Goal: Task Accomplishment & Management: Complete application form

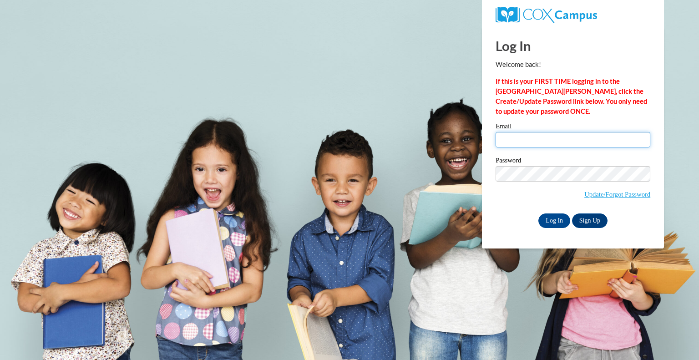
click at [513, 143] on input "Email" at bounding box center [573, 139] width 155 height 15
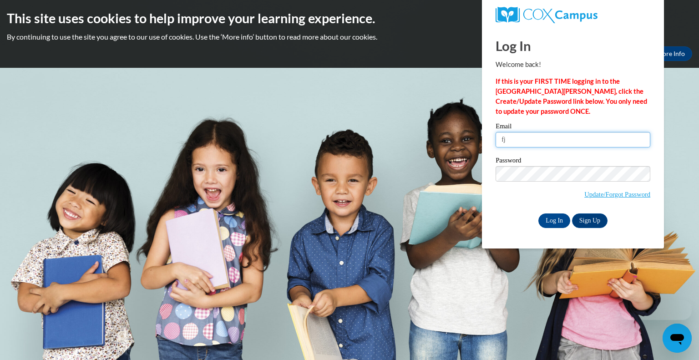
type input "[EMAIL_ADDRESS][DOMAIN_NAME]"
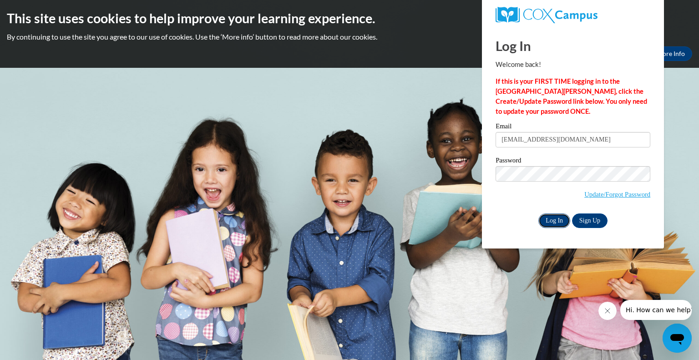
click at [555, 221] on input "Log In" at bounding box center [555, 220] width 32 height 15
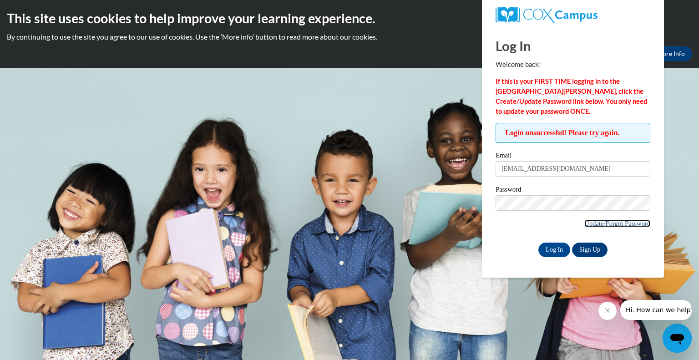
click at [607, 220] on link "Update/Forgot Password" at bounding box center [617, 223] width 66 height 7
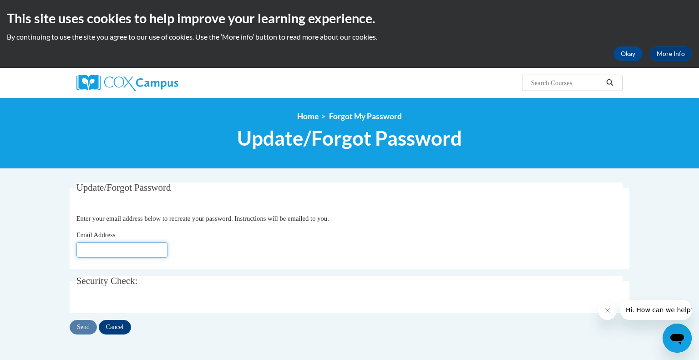
click at [126, 253] on input "Email Address" at bounding box center [121, 249] width 91 height 15
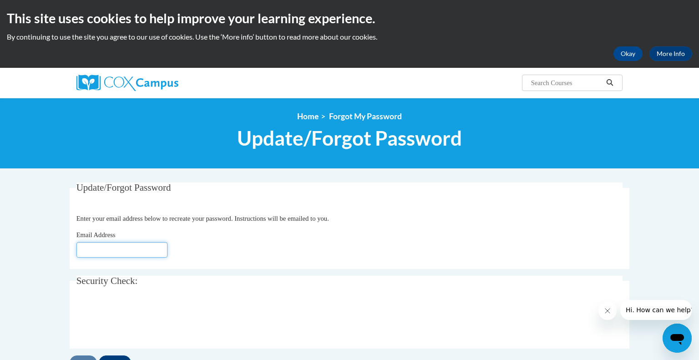
type input "[EMAIL_ADDRESS][DOMAIN_NAME]"
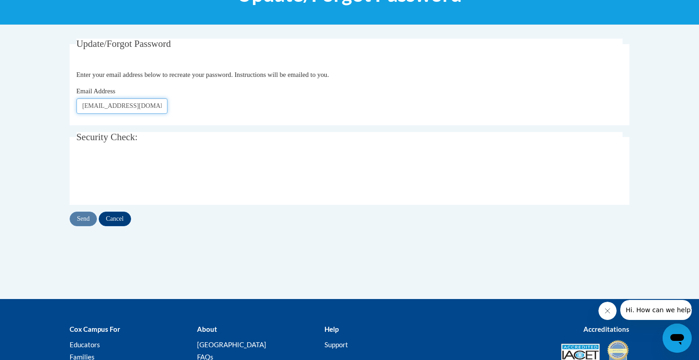
scroll to position [144, 0]
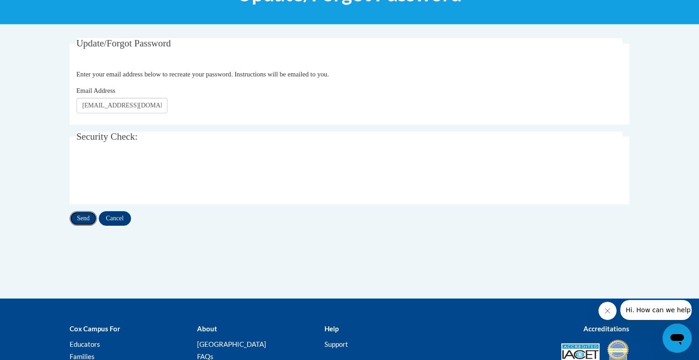
click at [88, 216] on input "Send" at bounding box center [83, 218] width 27 height 15
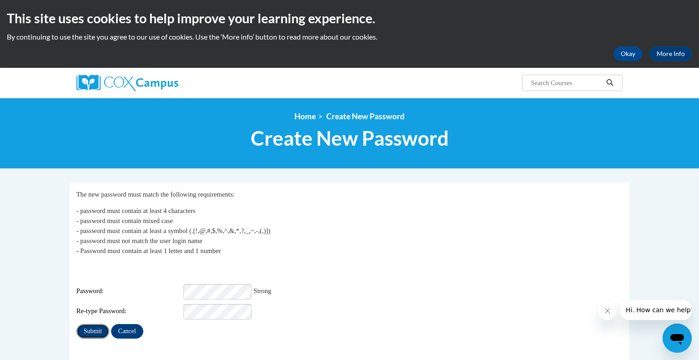
click at [91, 324] on input "Submit" at bounding box center [92, 331] width 33 height 15
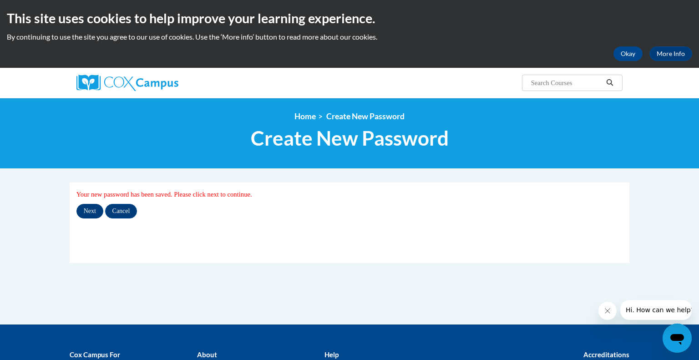
click at [96, 210] on input "Next" at bounding box center [89, 211] width 27 height 15
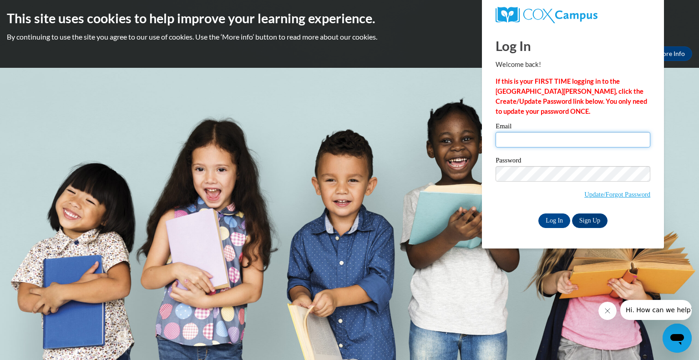
type input "[EMAIL_ADDRESS][DOMAIN_NAME]"
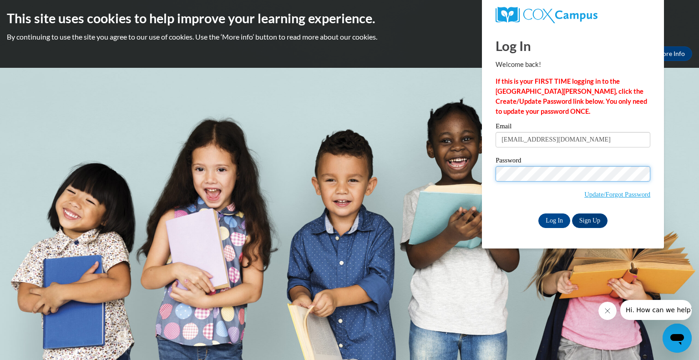
click at [539, 213] on input "Log In" at bounding box center [555, 220] width 32 height 15
click at [557, 222] on input "Log In" at bounding box center [555, 220] width 32 height 15
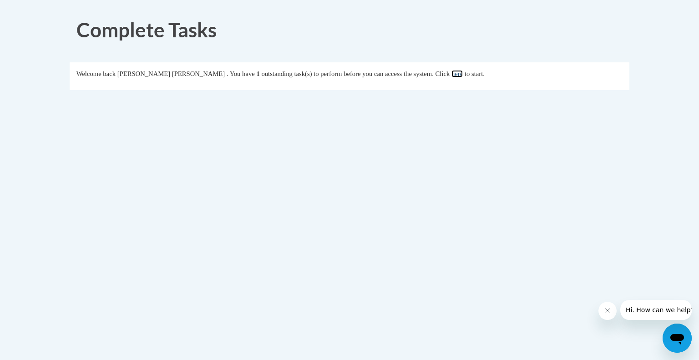
click at [452, 76] on link "here" at bounding box center [457, 73] width 11 height 7
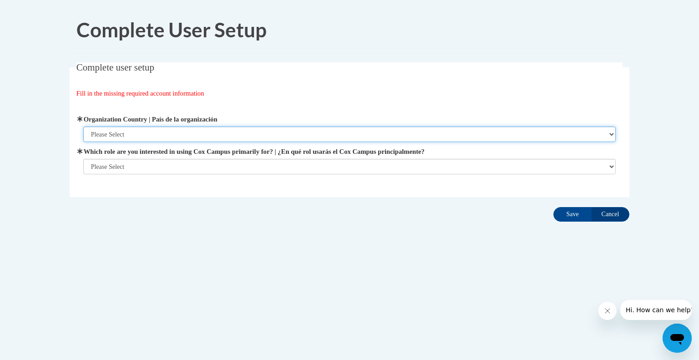
click at [159, 138] on select "Please Select United States | Estados Unidos Outside of the United States | Fue…" at bounding box center [349, 134] width 533 height 15
select select "ad49bcad-a171-4b2e-b99c-48b446064914"
click at [83, 127] on select "Please Select United States | Estados Unidos Outside of the United States | Fue…" at bounding box center [349, 134] width 533 height 15
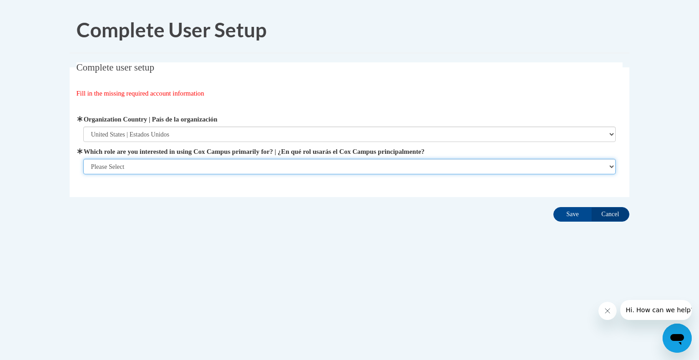
click at [164, 166] on select "Please Select College/University | Colegio/Universidad Community/Nonprofit Part…" at bounding box center [349, 166] width 533 height 15
select select "fbf2d438-af2f-41f8-98f1-81c410e29de3"
click at [83, 174] on select "Please Select College/University | Colegio/Universidad Community/Nonprofit Part…" at bounding box center [349, 166] width 533 height 15
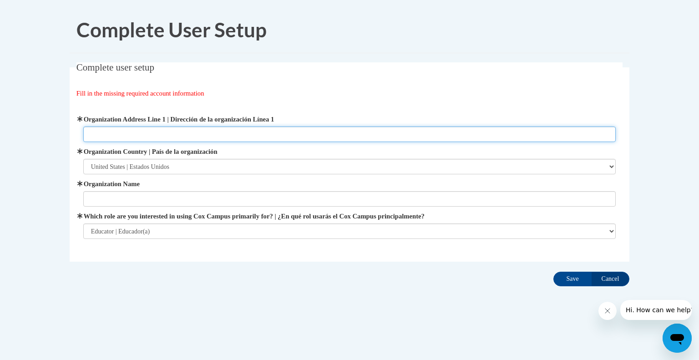
click at [161, 140] on input "Organization Address Line 1 | Dirección de la organización Línea 1" at bounding box center [349, 134] width 533 height 15
type input "1098 Prospect Ave"
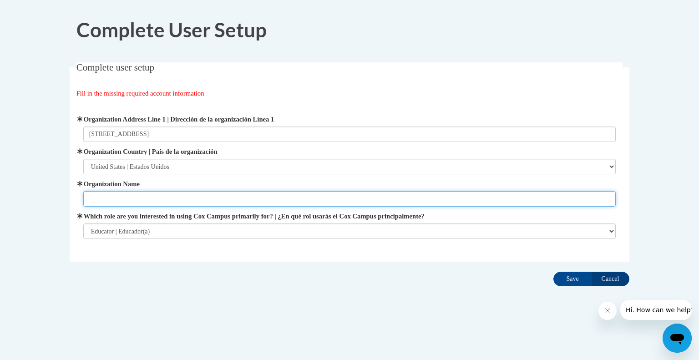
click at [157, 200] on input "Organization Name" at bounding box center [349, 198] width 533 height 15
type input "Friendship Learning Center"
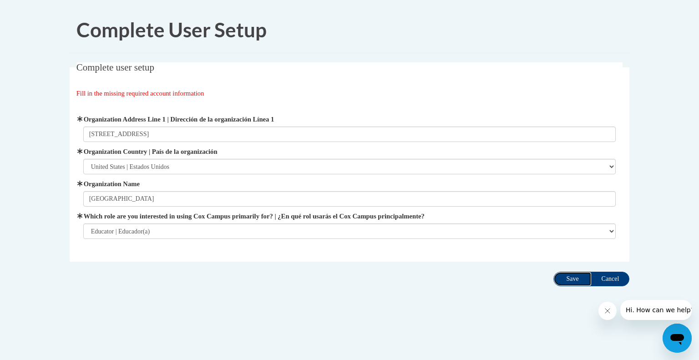
click at [576, 277] on input "Save" at bounding box center [573, 279] width 38 height 15
click at [581, 276] on input "Save" at bounding box center [573, 279] width 38 height 15
click at [575, 275] on input "Save" at bounding box center [573, 279] width 38 height 15
click at [607, 313] on icon "Close message from company" at bounding box center [607, 310] width 7 height 7
